Goal: Navigation & Orientation: Find specific page/section

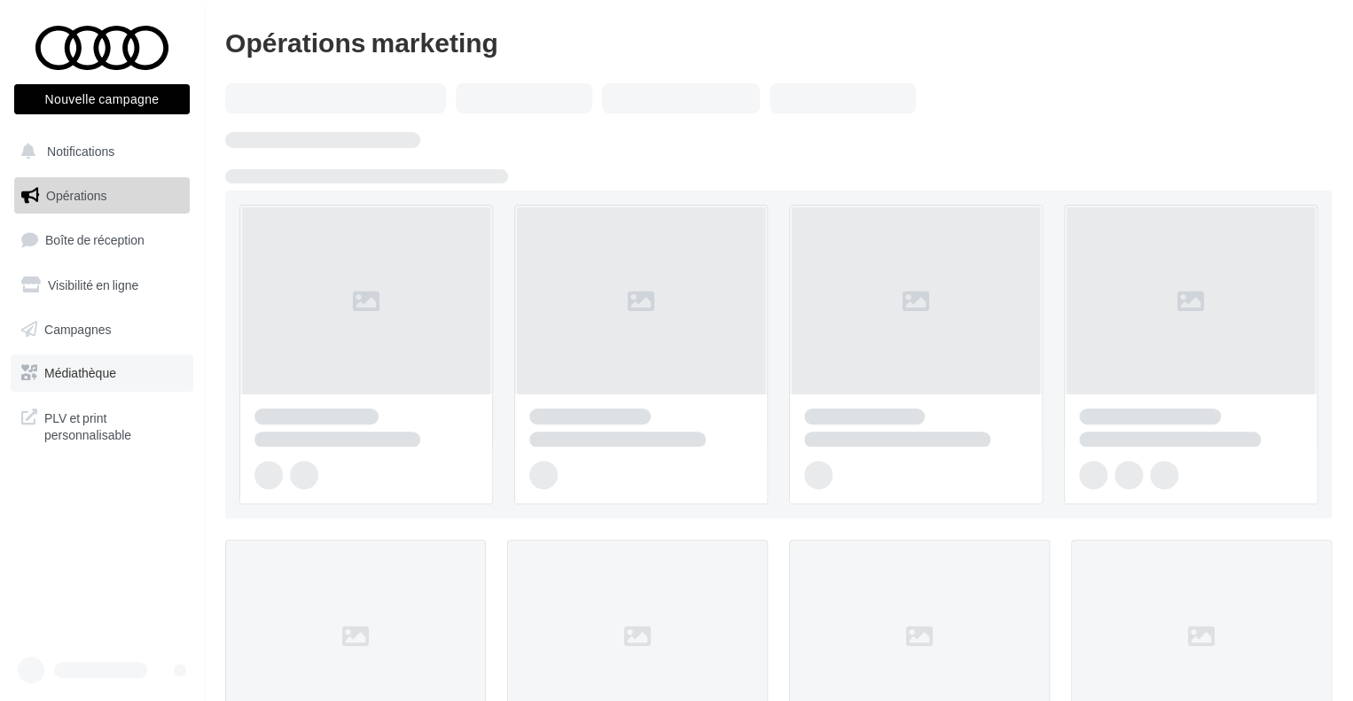
click at [84, 359] on link "Médiathèque" at bounding box center [102, 373] width 183 height 37
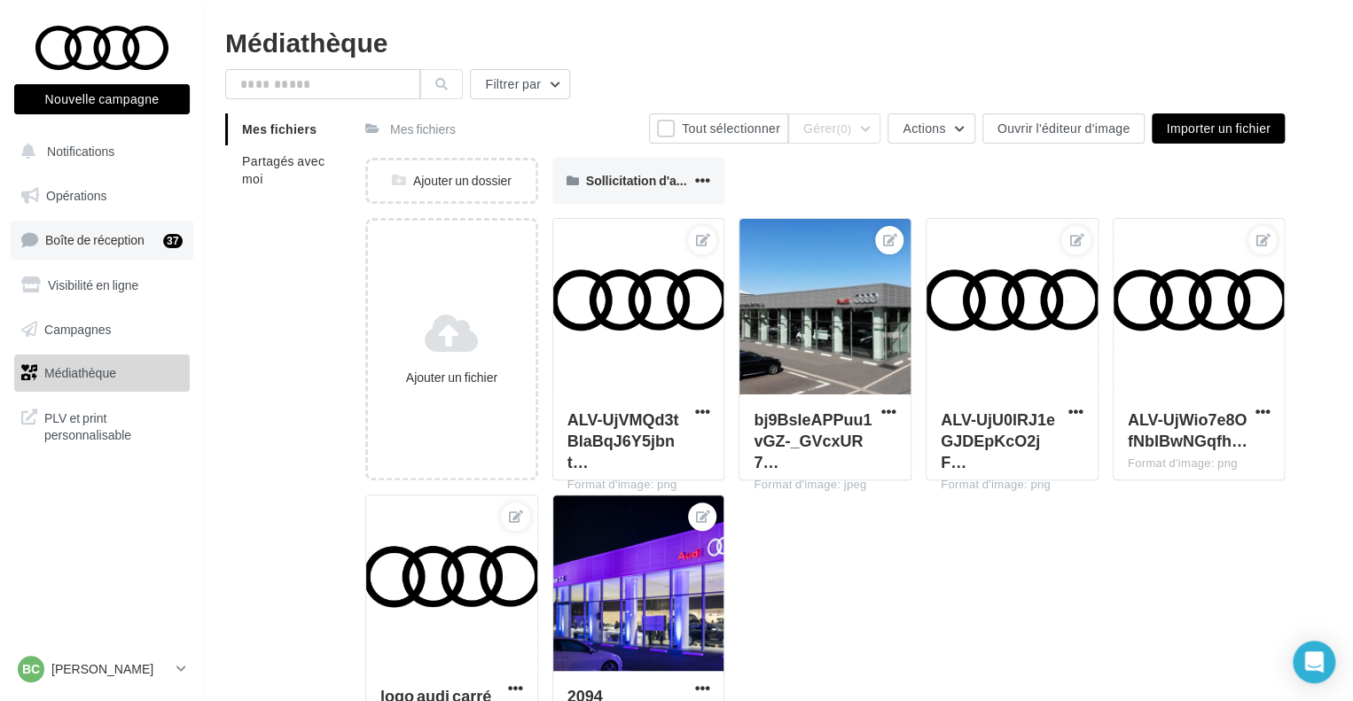
click at [54, 238] on span "Boîte de réception" at bounding box center [94, 239] width 99 height 15
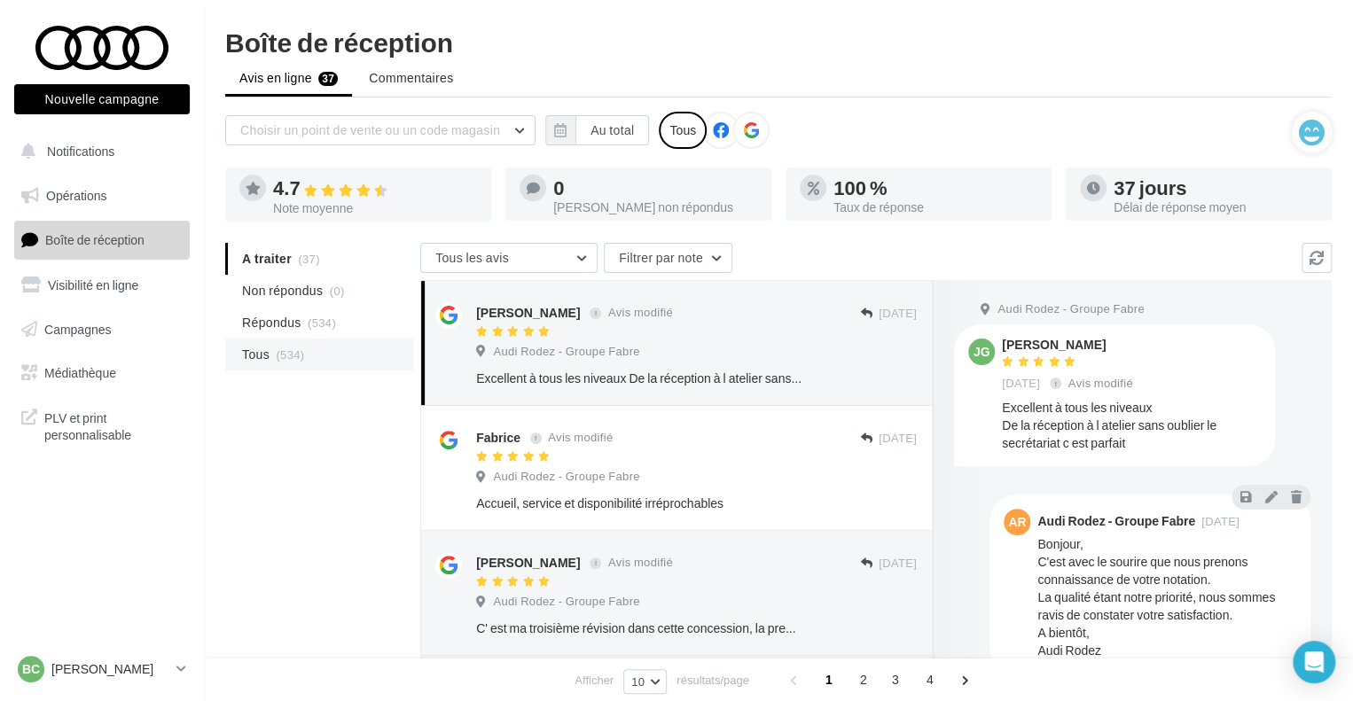
click at [255, 347] on span "Tous" at bounding box center [255, 355] width 27 height 18
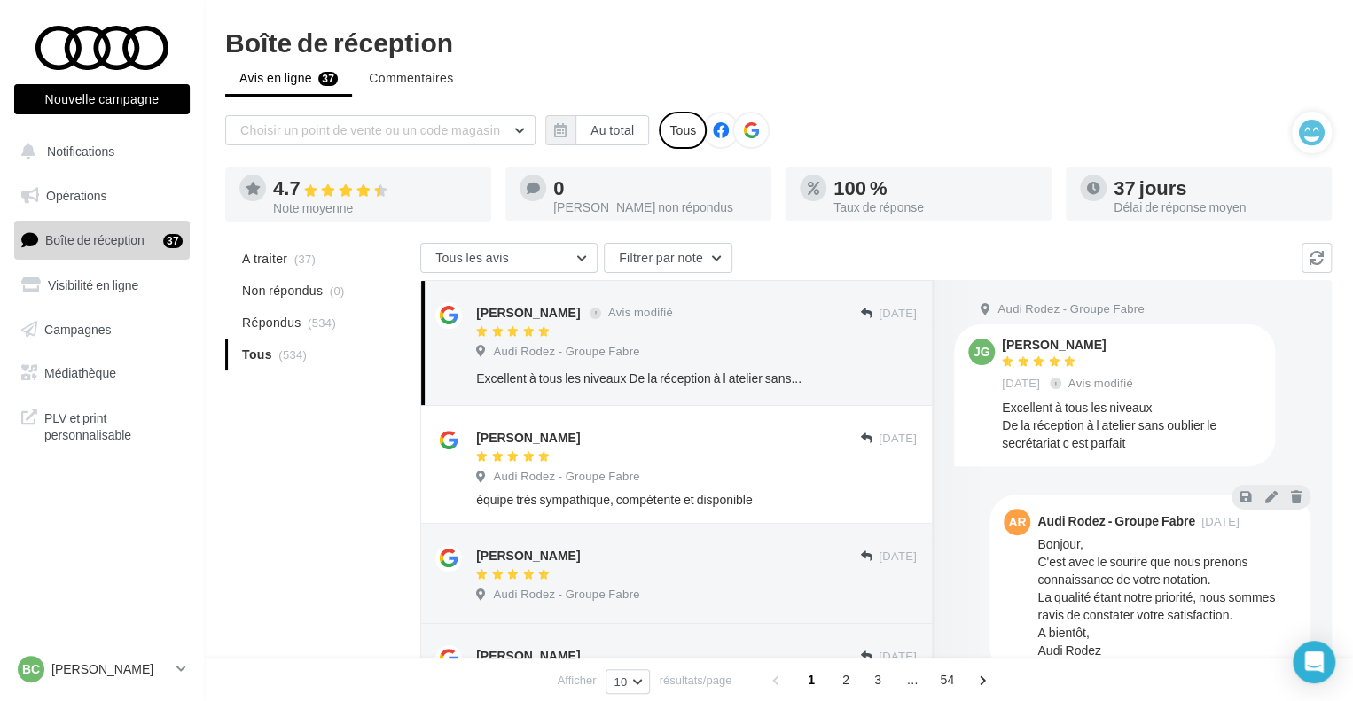
click at [104, 247] on span "Boîte de réception" at bounding box center [94, 239] width 99 height 15
